Goal: Information Seeking & Learning: Learn about a topic

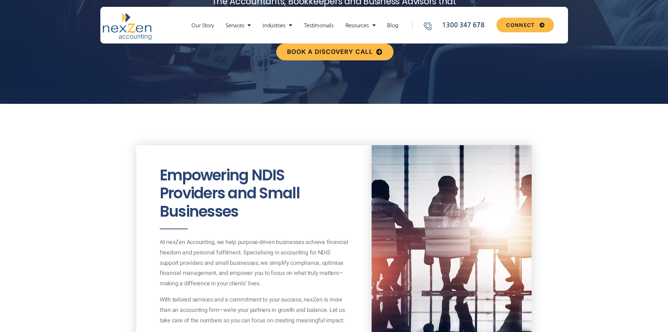
scroll to position [216, 0]
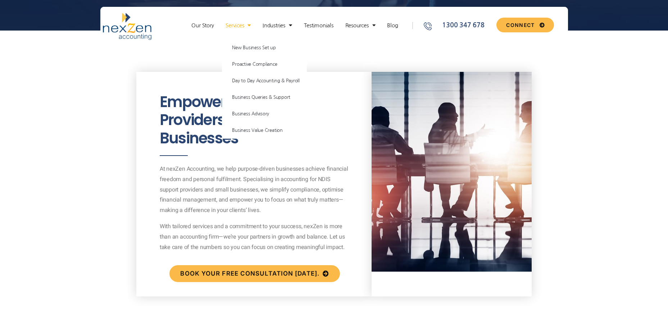
click at [245, 28] on span "Menu" at bounding box center [247, 25] width 7 height 13
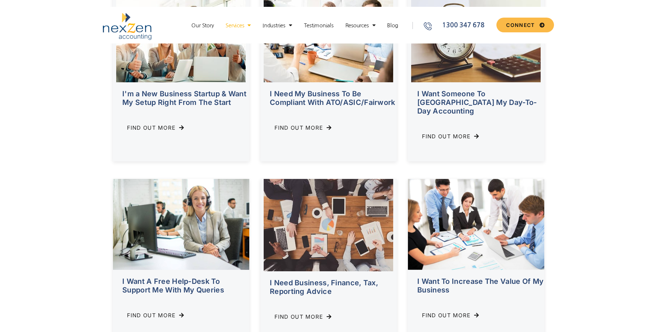
scroll to position [252, 0]
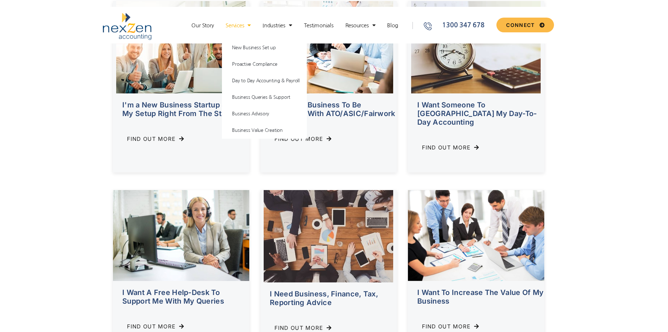
click at [239, 26] on link "Services" at bounding box center [238, 25] width 32 height 7
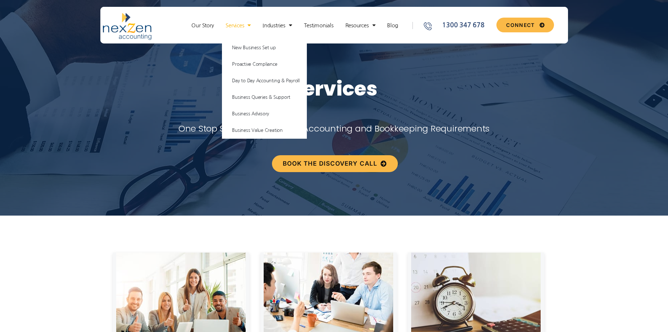
click at [241, 28] on link "Services" at bounding box center [238, 25] width 32 height 7
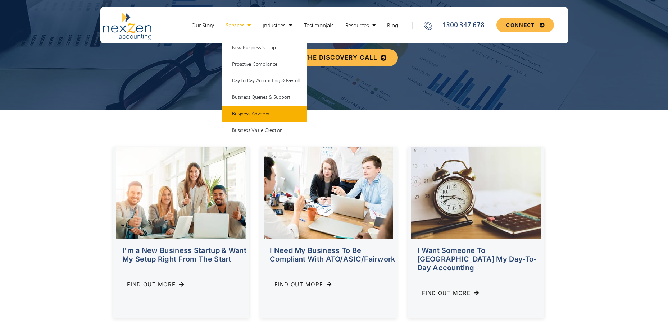
scroll to position [108, 0]
